Goal: Task Accomplishment & Management: Manage account settings

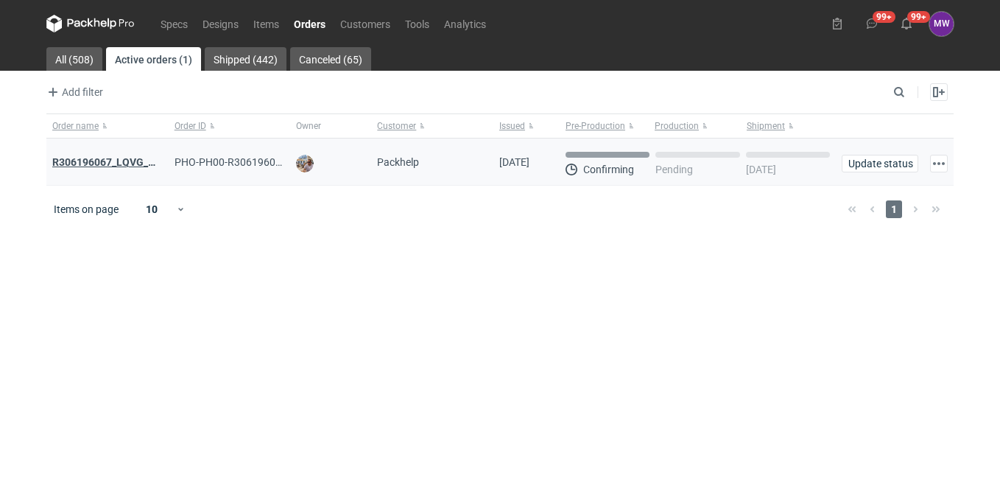
click at [88, 167] on div "R306196067_LQVG_GRNO" at bounding box center [107, 162] width 110 height 15
click at [82, 160] on strong "R306196067_LQVG_GRNO" at bounding box center [114, 162] width 124 height 12
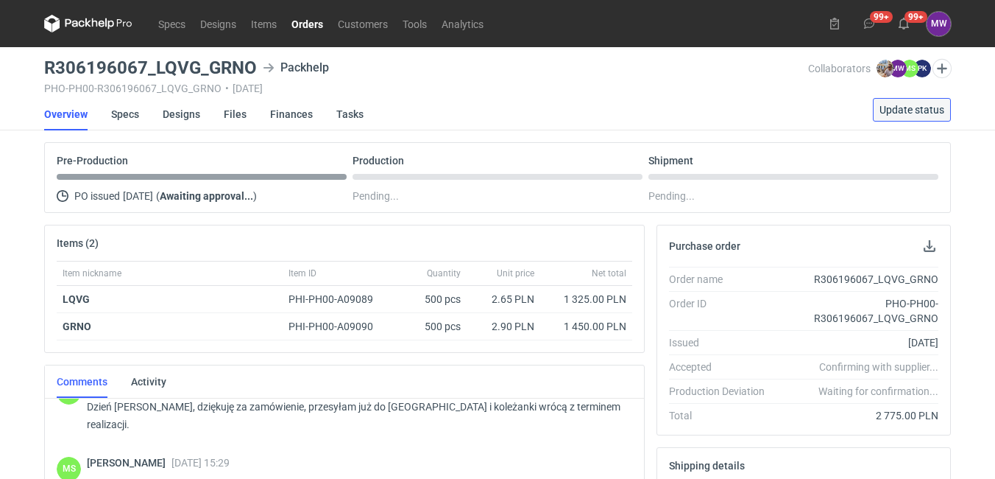
click at [903, 110] on span "Update status" at bounding box center [912, 110] width 65 height 10
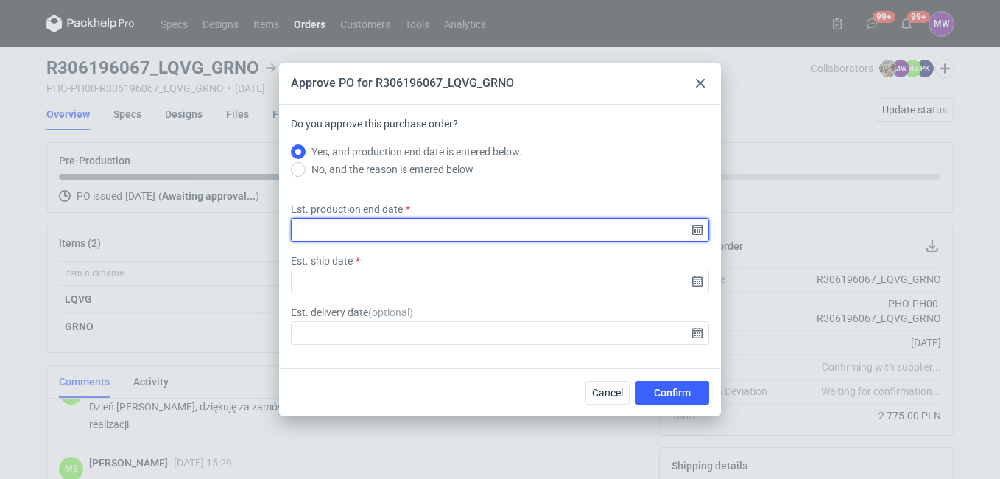
click at [336, 221] on input "Est. production end date" at bounding box center [500, 230] width 418 height 24
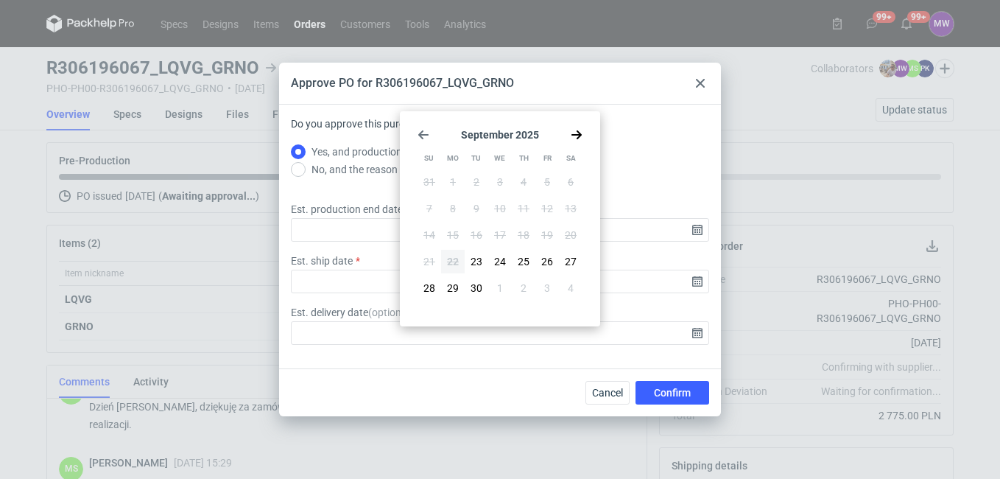
click at [577, 143] on div "September 2025 Su Mo Tu We Th Fr Sa 31 1 2 3 4 5 6 7 8 9 10 11 12 13 14 15 16 1…" at bounding box center [500, 218] width 188 height 203
click at [576, 138] on icon "Go forward 1 month" at bounding box center [577, 135] width 12 height 12
click at [458, 208] on button "6" at bounding box center [453, 209] width 24 height 24
type input "2025-10-06"
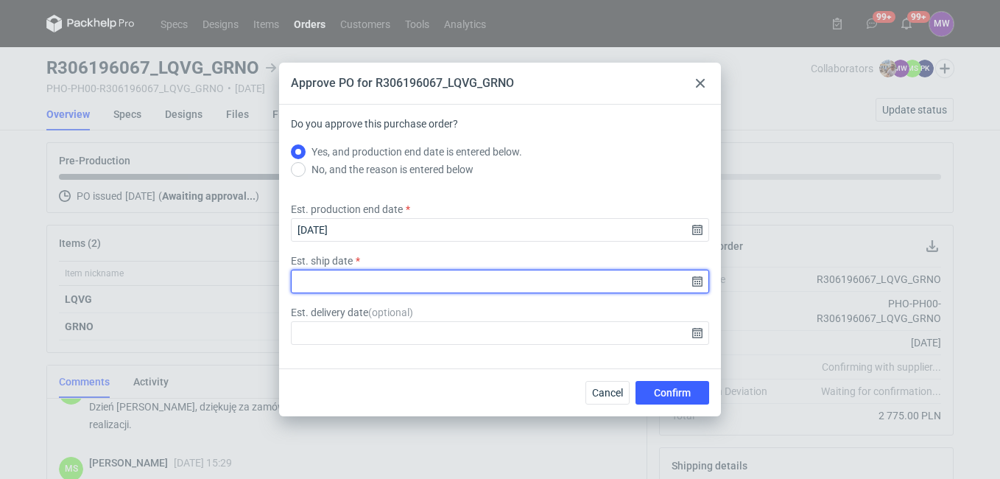
click at [361, 280] on input "Est. ship date" at bounding box center [500, 281] width 418 height 24
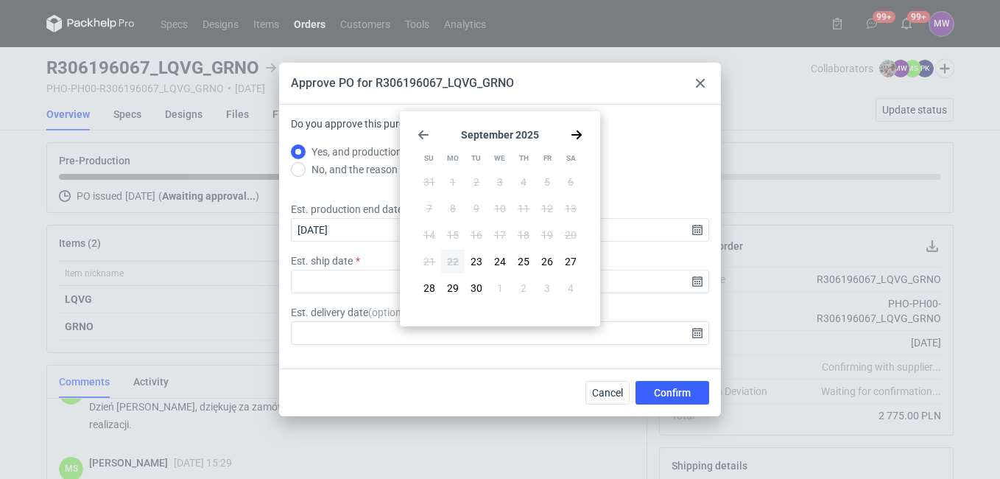
click at [574, 134] on icon "Go forward 1 month" at bounding box center [577, 135] width 12 height 12
click at [471, 210] on button "7" at bounding box center [477, 209] width 24 height 24
type input "2025-10-07"
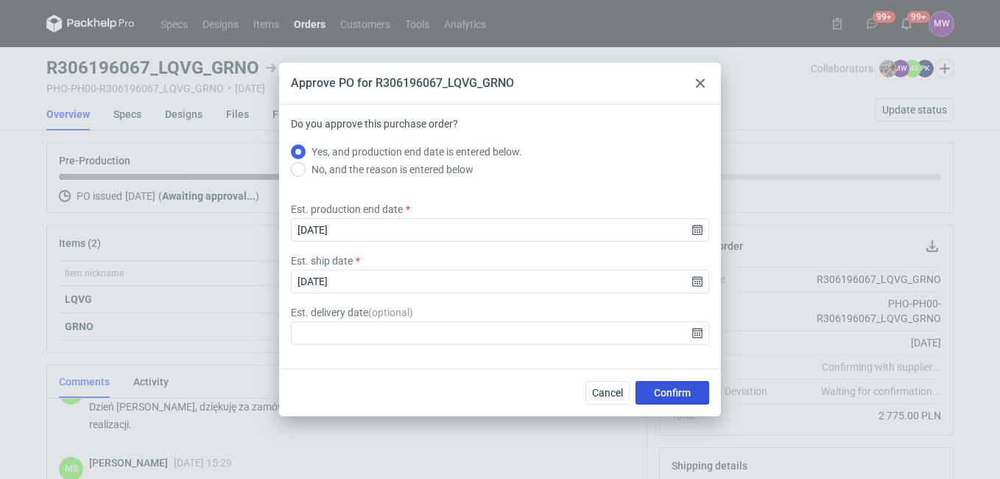
click at [674, 389] on span "Confirm" at bounding box center [672, 392] width 37 height 10
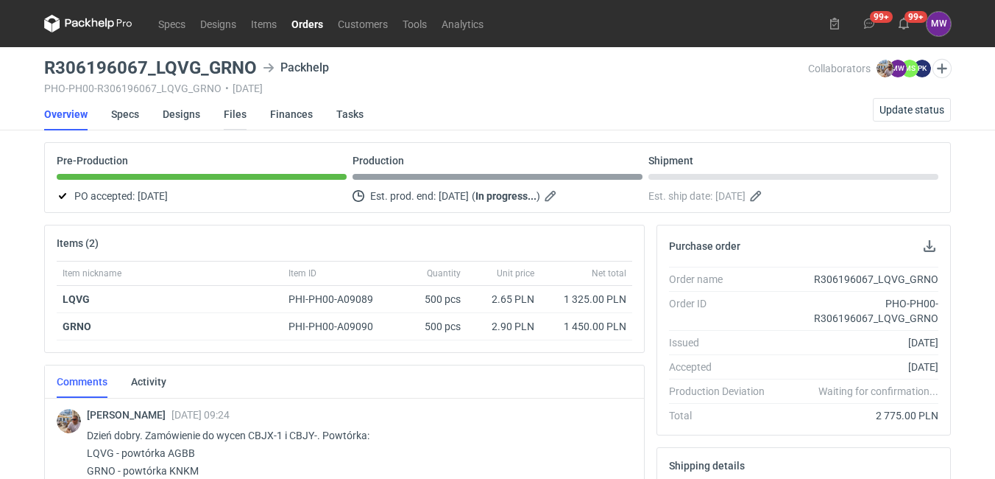
click at [233, 115] on link "Files" at bounding box center [235, 114] width 23 height 32
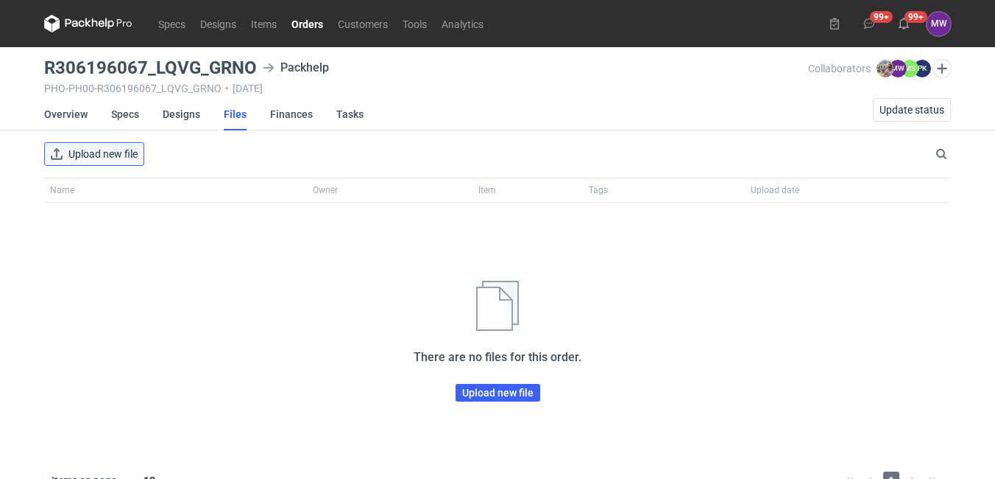
click at [115, 157] on span "Upload new file" at bounding box center [102, 154] width 69 height 10
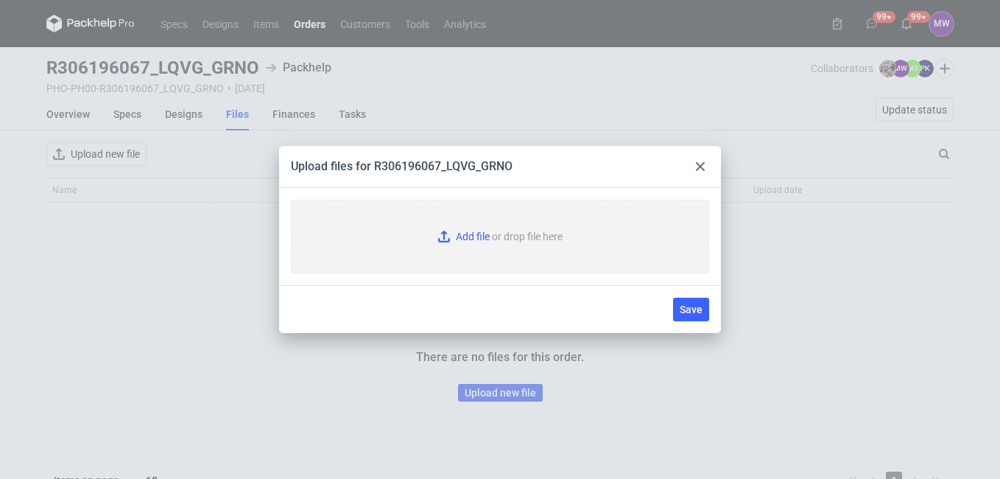
click at [472, 232] on input "Add file or drop file here" at bounding box center [500, 237] width 418 height 74
type input "C:\fakepath\Zamówienie_sprzedaży_ZS-28_9_2025_T-FVS_20250922__9-46-30.pdf"
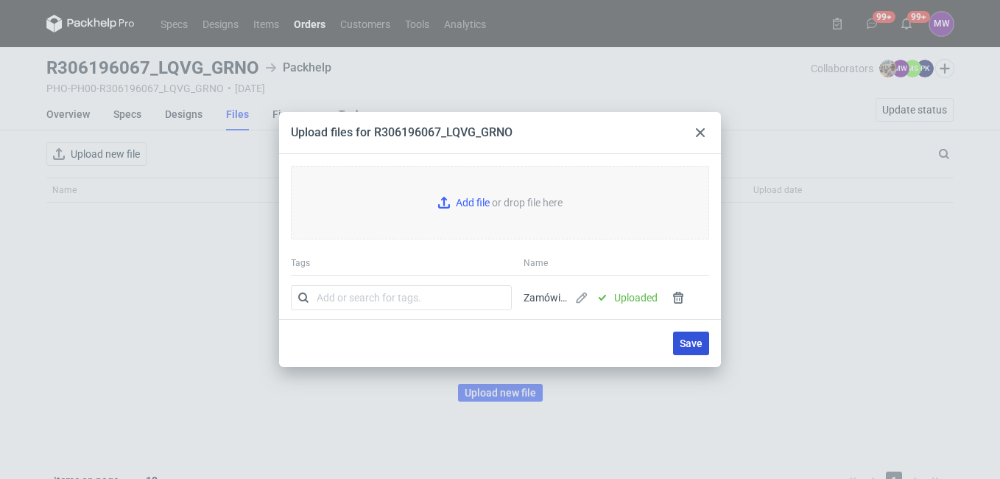
click at [693, 341] on span "Save" at bounding box center [691, 343] width 23 height 10
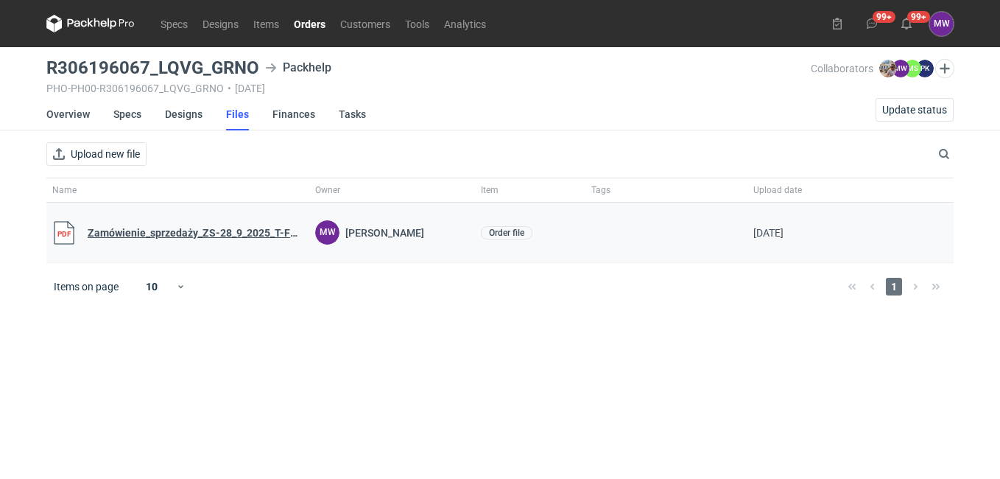
click at [188, 234] on link "Zamówienie_sprzedaży_ZS-28_9_2025_T-FVS_20250922__9-46-30.pdf" at bounding box center [196, 233] width 216 height 12
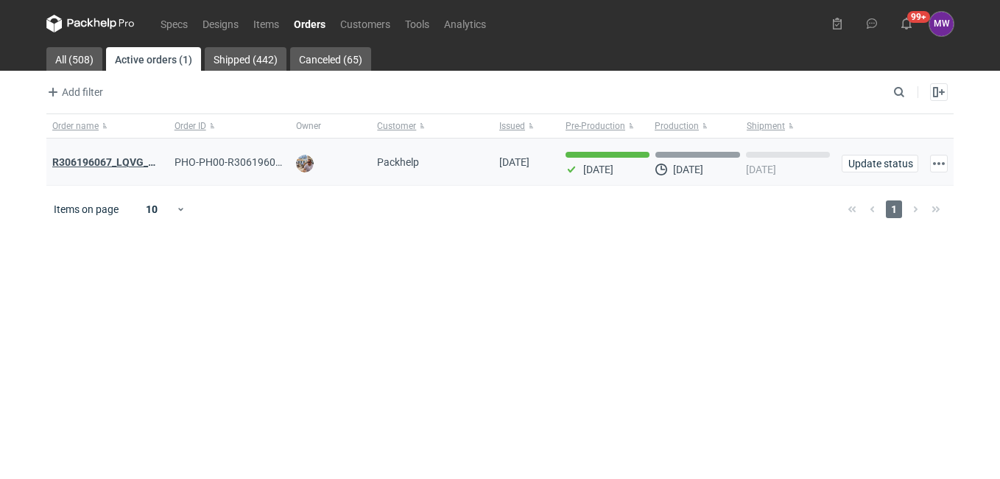
click at [97, 158] on strong "R306196067_LQVG_GRNO" at bounding box center [114, 162] width 124 height 12
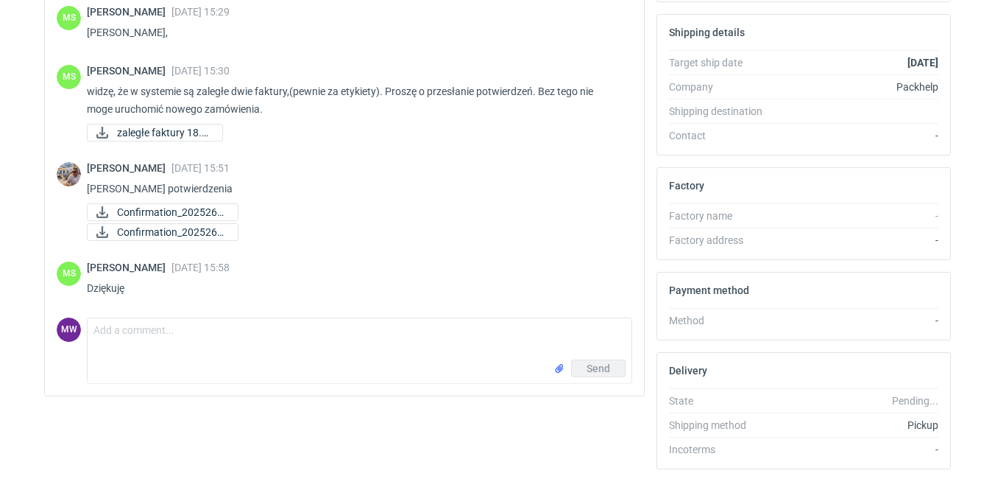
scroll to position [482, 0]
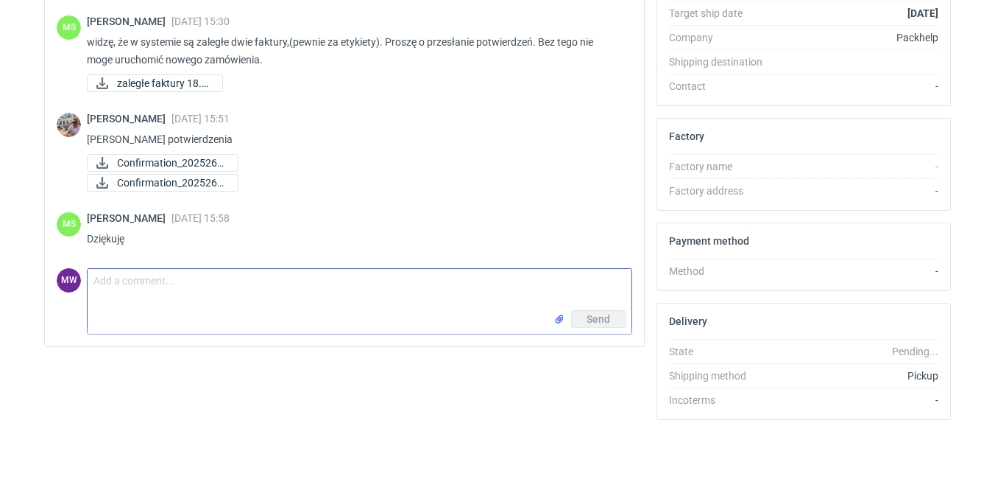
click at [186, 298] on textarea "Comment message" at bounding box center [360, 289] width 544 height 41
click at [237, 286] on textarea "Dzień dobry, potwierdzenie" at bounding box center [360, 289] width 544 height 41
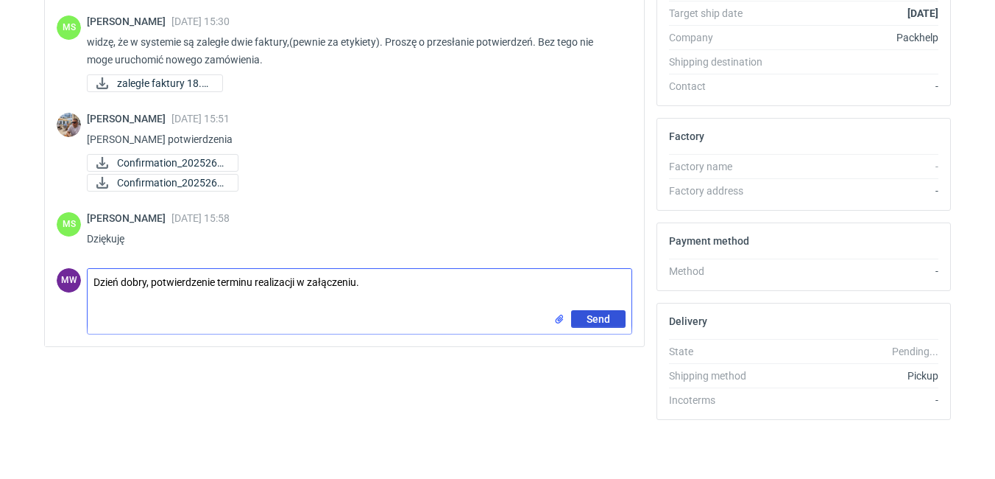
type textarea "Dzień dobry, potwierdzenie terminu realizacji w załączeniu."
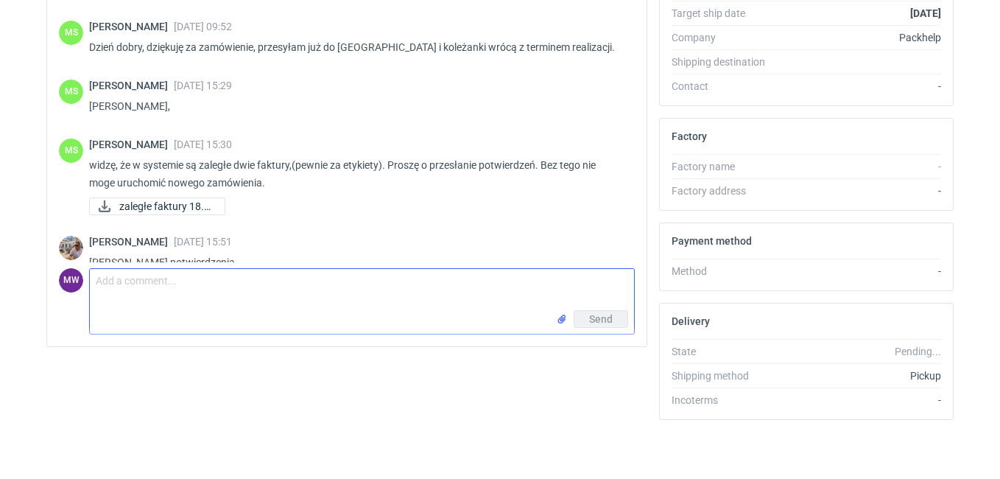
scroll to position [0, 0]
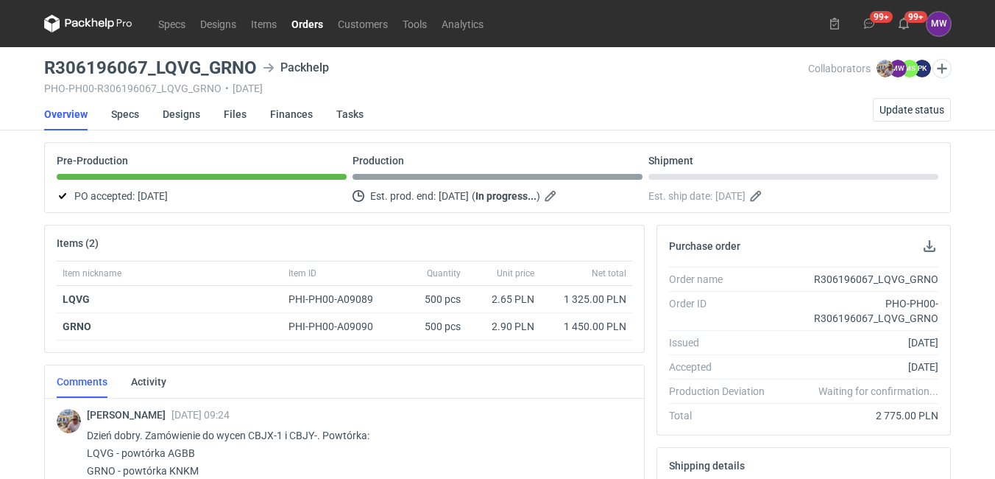
click at [323, 19] on link "Orders" at bounding box center [307, 24] width 46 height 18
